Goal: Information Seeking & Learning: Learn about a topic

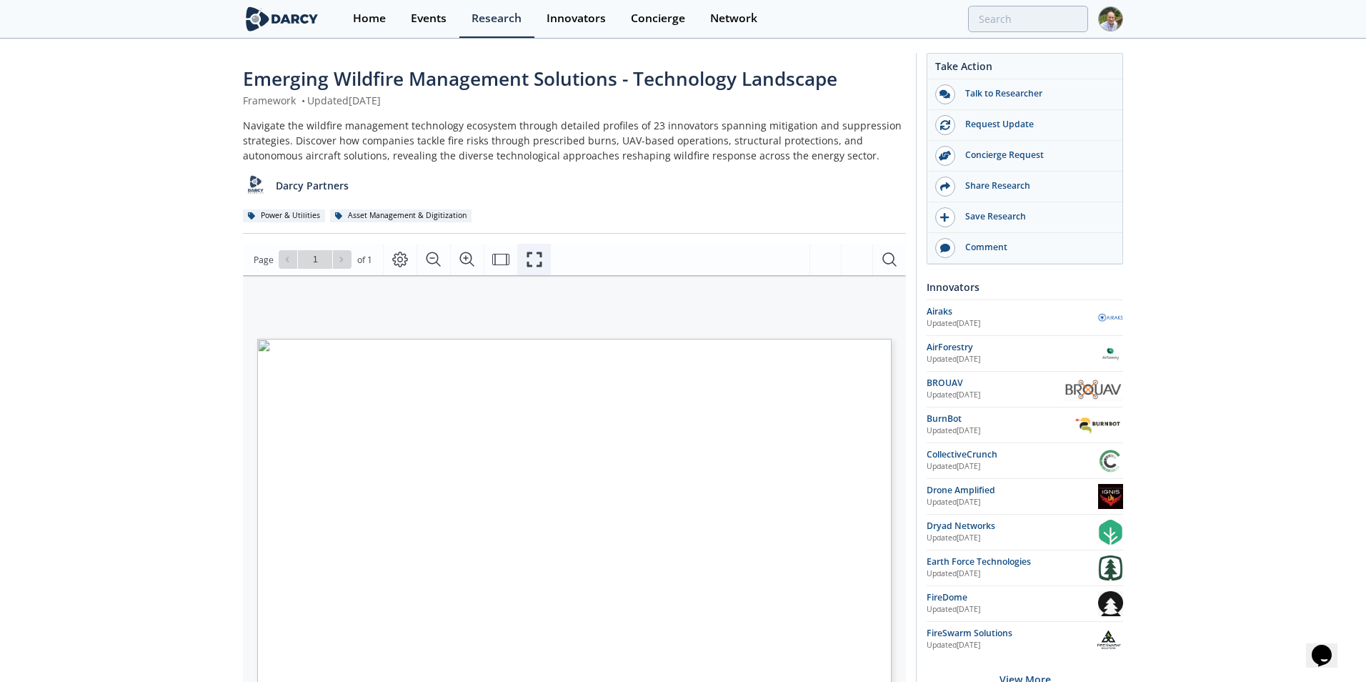
click at [533, 264] on icon "Fullscreen" at bounding box center [534, 259] width 17 height 17
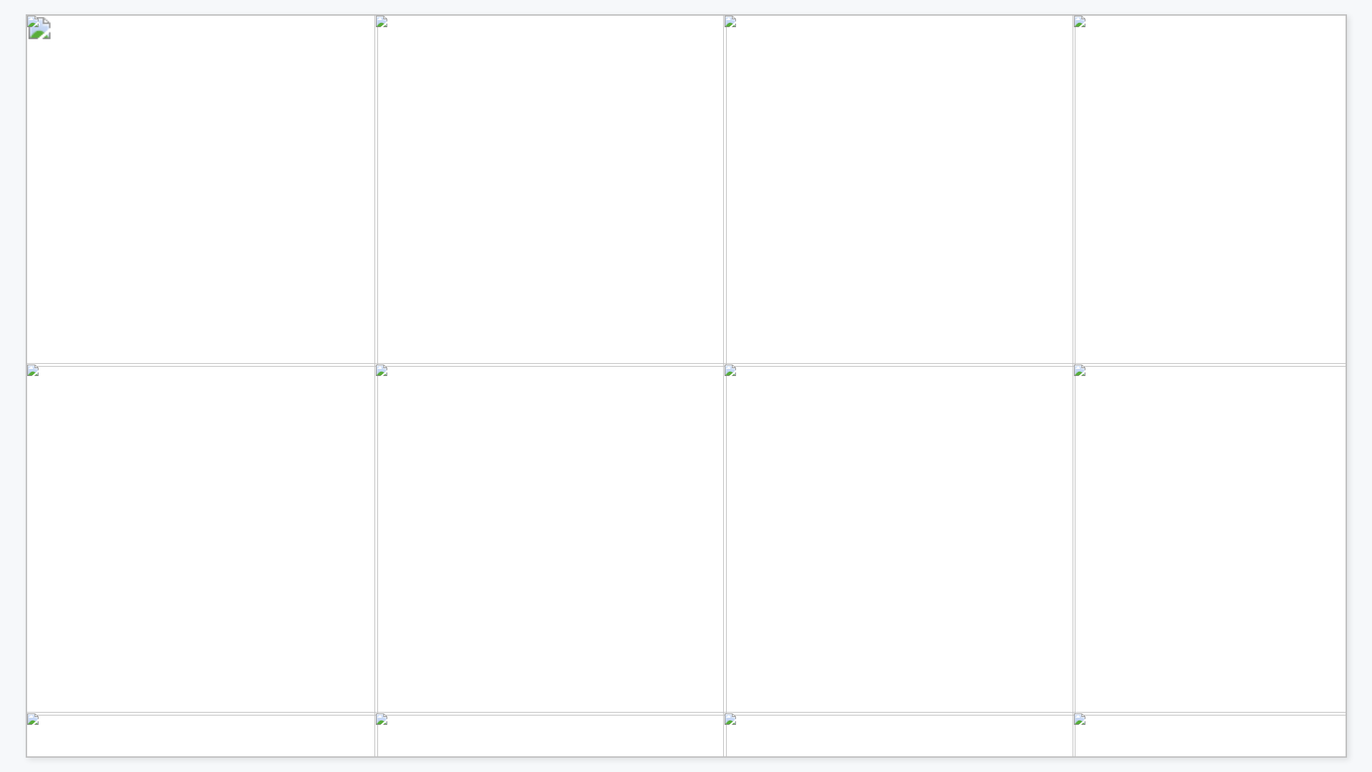
click at [803, 542] on span "erging Wildfire Detection Technologies Framework" at bounding box center [912, 542] width 355 height 14
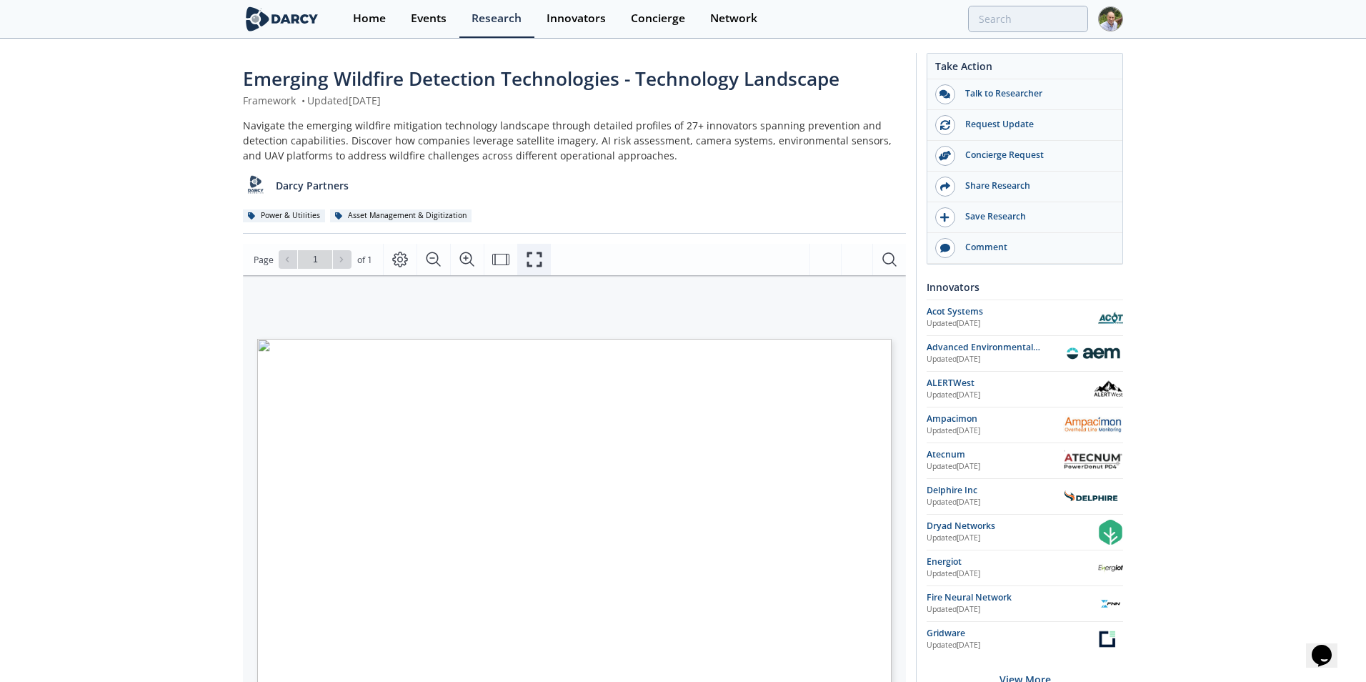
drag, startPoint x: 532, startPoint y: 254, endPoint x: 557, endPoint y: 378, distance: 126.3
click at [531, 256] on icon "Fullscreen" at bounding box center [534, 259] width 17 height 17
